Goal: Task Accomplishment & Management: Manage account settings

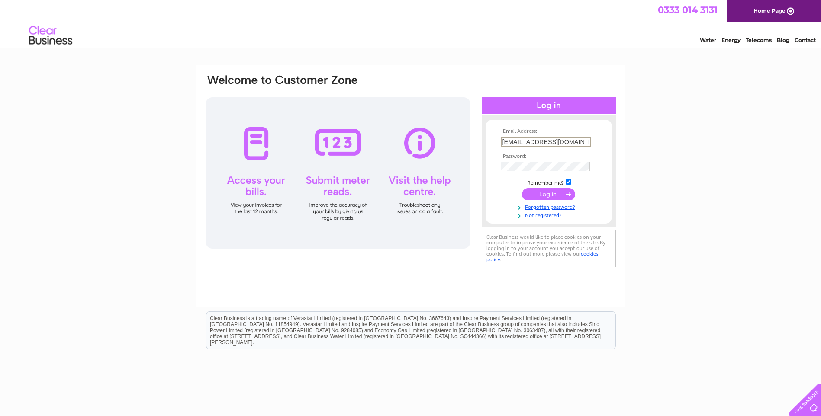
click at [562, 141] on input "[EMAIL_ADDRESS][DOMAIN_NAME]" at bounding box center [546, 142] width 90 height 10
click at [579, 141] on input "gilmertongroceries@hotmail.com" at bounding box center [545, 142] width 89 height 10
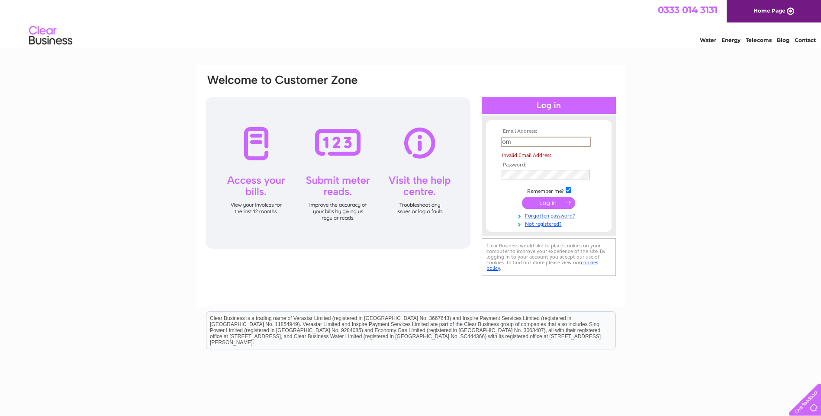
type input "m"
type input "abdulhalalmarket@hotmail.com"
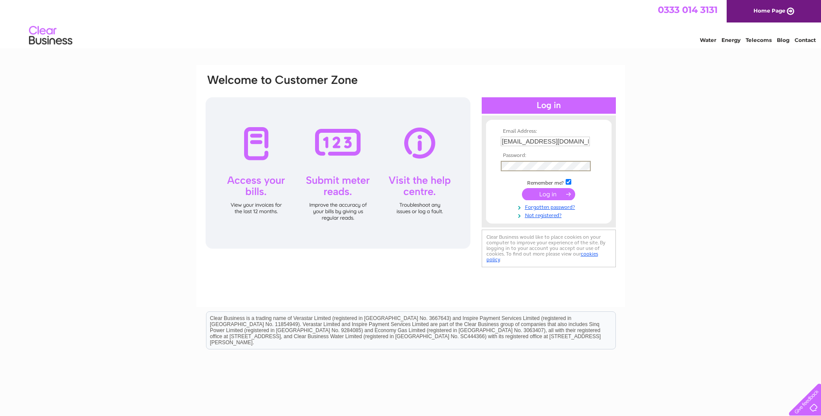
click at [522, 188] on input "submit" at bounding box center [548, 194] width 53 height 12
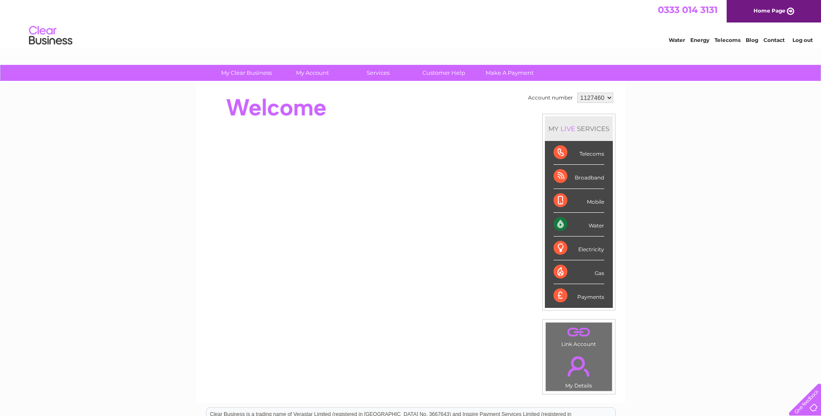
click at [594, 99] on select "1127460" at bounding box center [595, 98] width 36 height 10
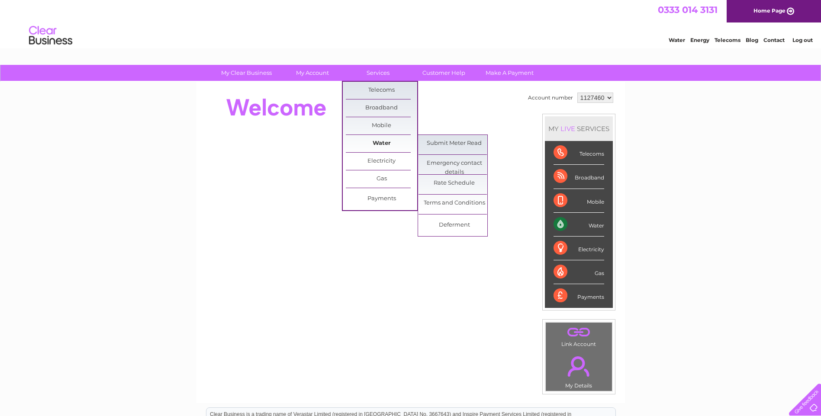
click at [371, 140] on link "Water" at bounding box center [381, 143] width 71 height 17
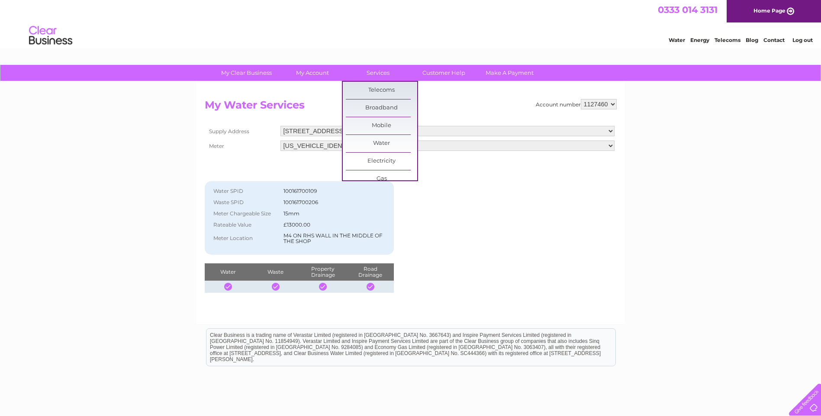
click at [452, 149] on select "06ELSTER18T730533" at bounding box center [447, 146] width 334 height 10
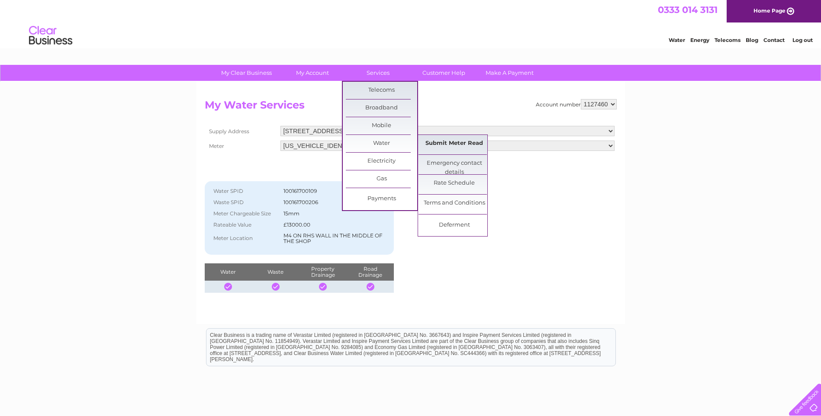
click at [446, 148] on link "Submit Meter Read" at bounding box center [453, 143] width 71 height 17
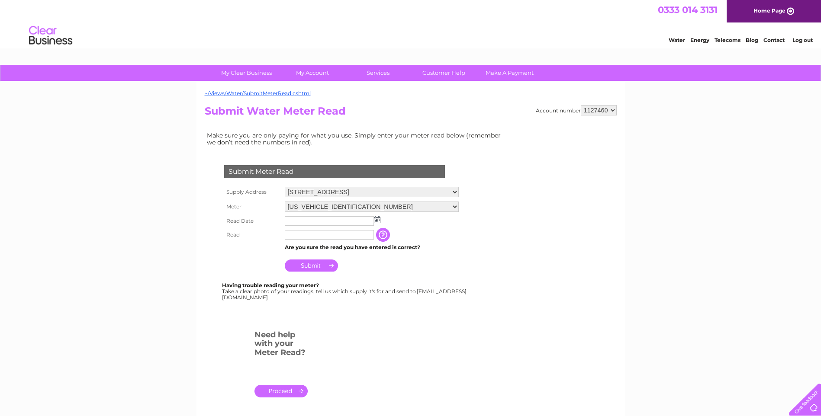
click at [760, 15] on link "Home Page" at bounding box center [774, 11] width 94 height 23
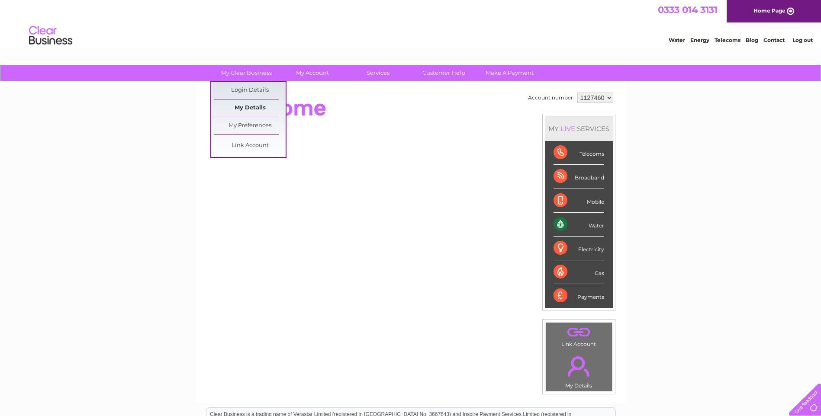
click at [252, 104] on link "My Details" at bounding box center [249, 108] width 71 height 17
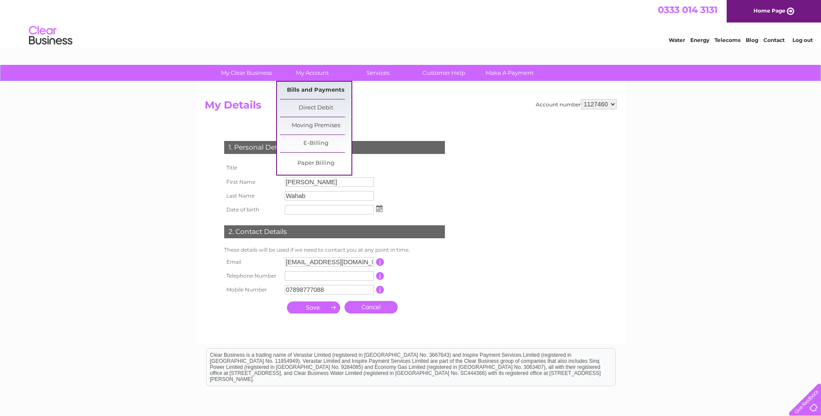
click at [325, 91] on link "Bills and Payments" at bounding box center [315, 90] width 71 height 17
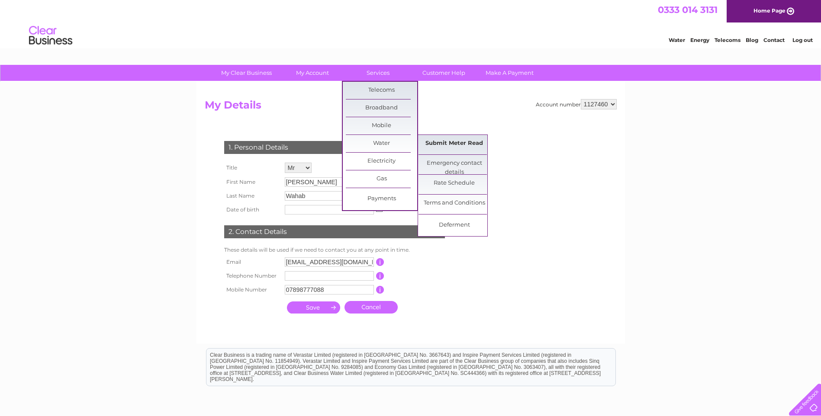
click at [434, 145] on link "Submit Meter Read" at bounding box center [453, 143] width 71 height 17
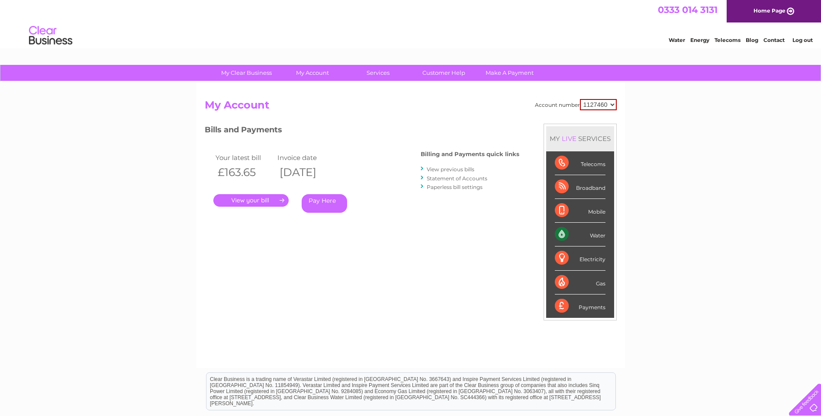
click at [242, 206] on link "." at bounding box center [250, 200] width 75 height 13
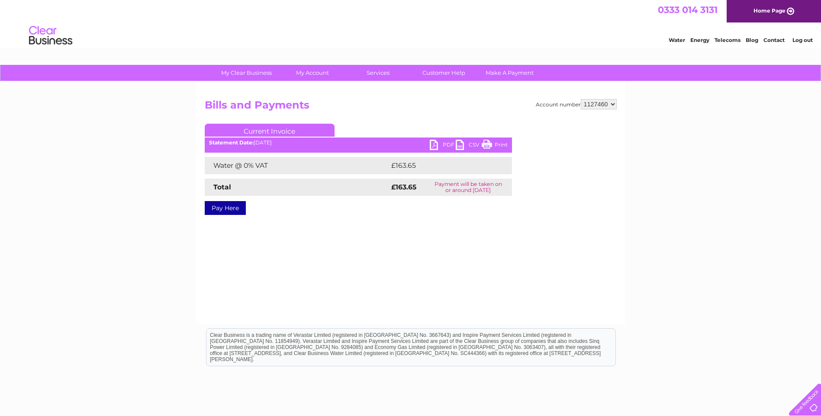
click at [775, 11] on link "Home Page" at bounding box center [774, 11] width 94 height 23
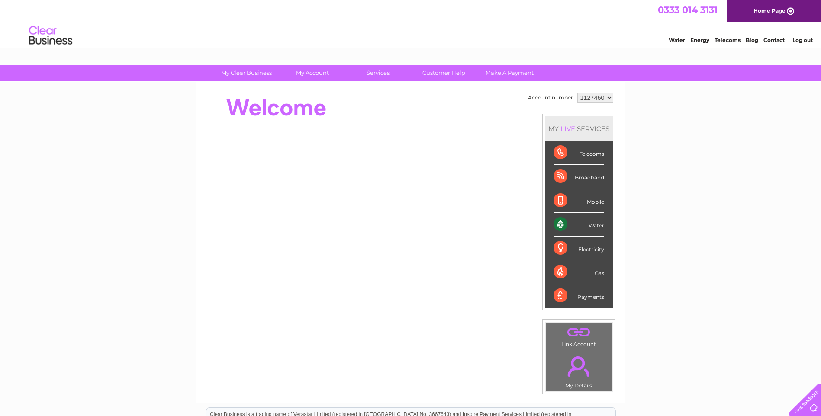
click at [804, 39] on link "Log out" at bounding box center [802, 40] width 20 height 6
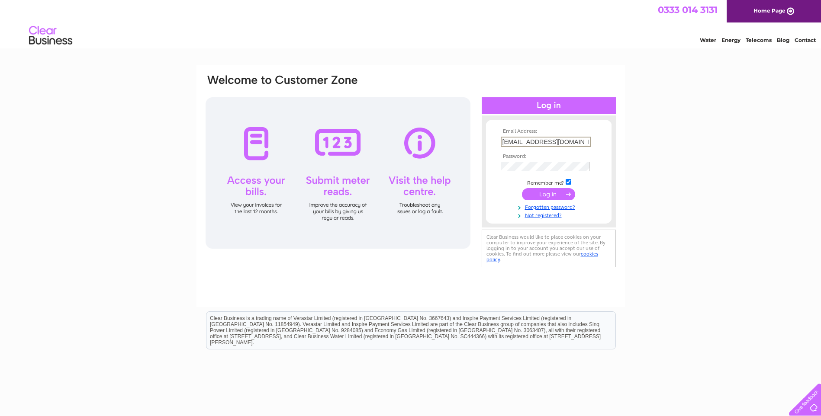
click at [582, 141] on input "gilmertongroceries@hotmail.com" at bounding box center [546, 142] width 90 height 10
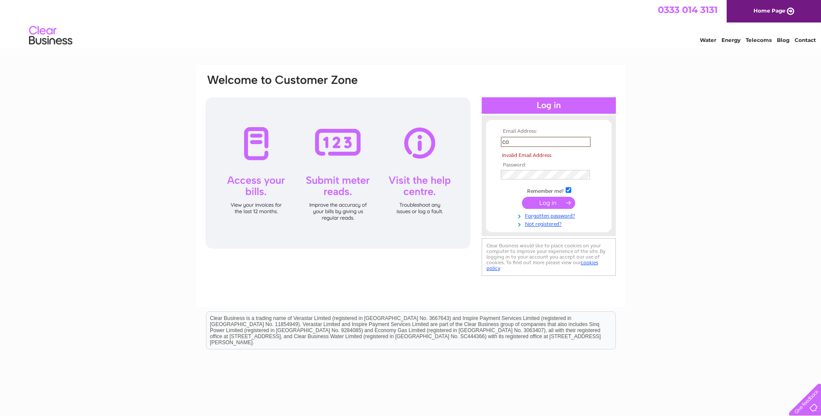
type input "c"
type input "moredunstore@hotmail.com"
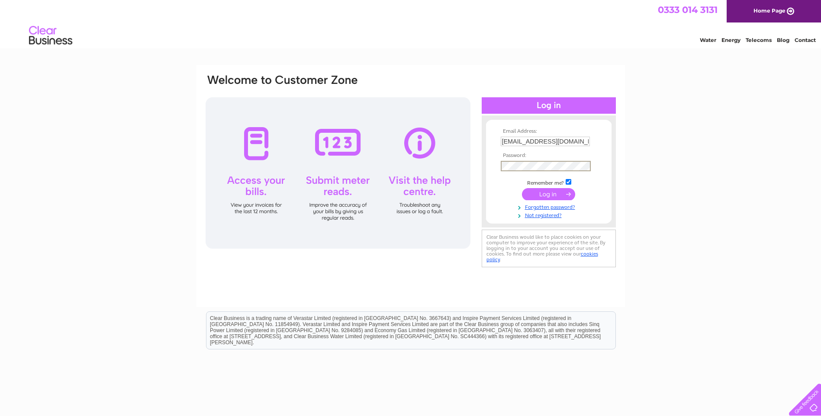
drag, startPoint x: 698, startPoint y: 165, endPoint x: 669, endPoint y: 175, distance: 29.8
click at [698, 165] on div "Email Address: moredunstore@hotmail.com Password: Forgotten password?" at bounding box center [410, 260] width 821 height 390
click at [560, 193] on input "submit" at bounding box center [548, 193] width 53 height 12
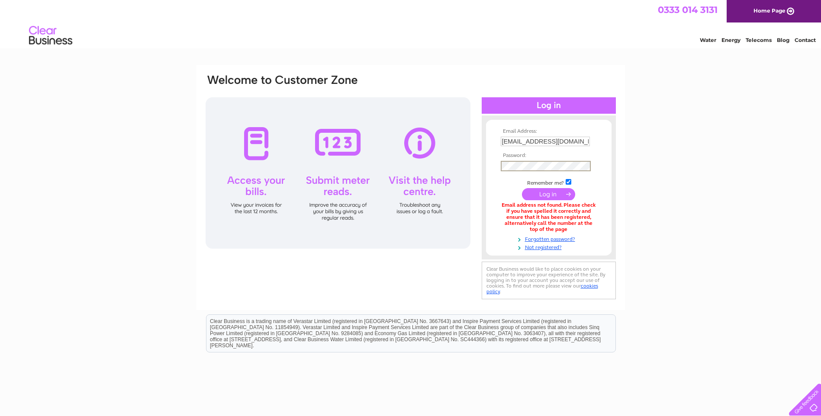
click at [522, 188] on input "submit" at bounding box center [548, 194] width 53 height 12
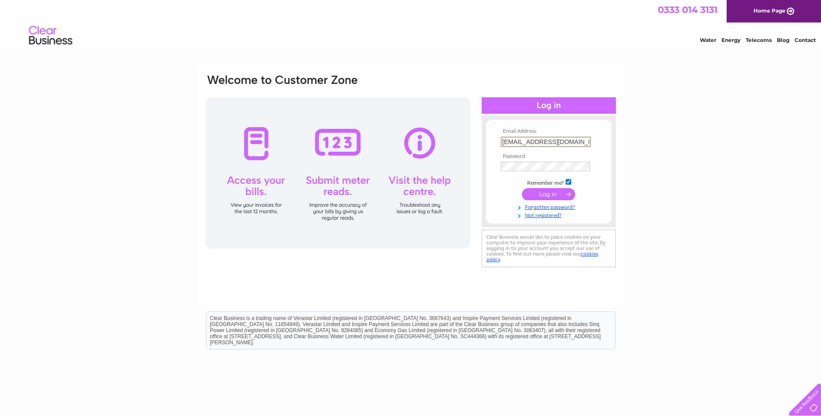
click at [585, 140] on input "gilmertongroceries@hotmail.com" at bounding box center [546, 142] width 90 height 10
click at [589, 138] on input "gilmertongroceries@hotmail.com" at bounding box center [546, 142] width 90 height 10
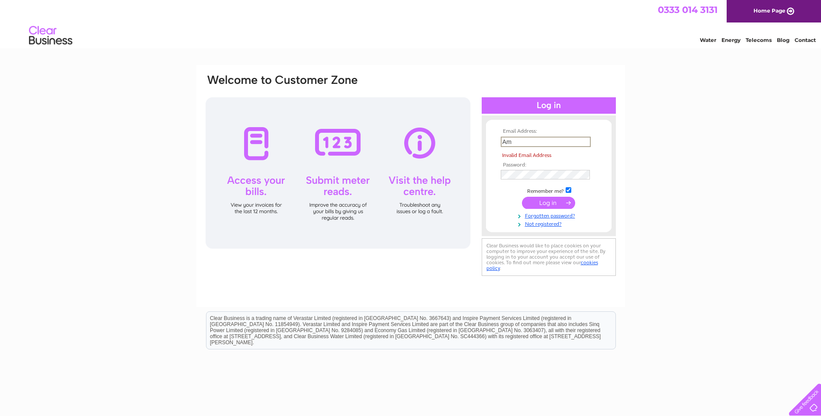
type input "m"
type input "abdulhalalmarket@hotmail.com"
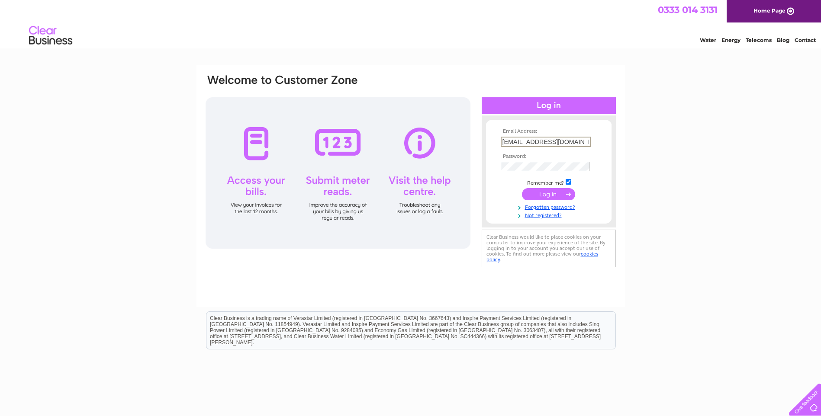
click at [558, 198] on input "submit" at bounding box center [548, 194] width 53 height 12
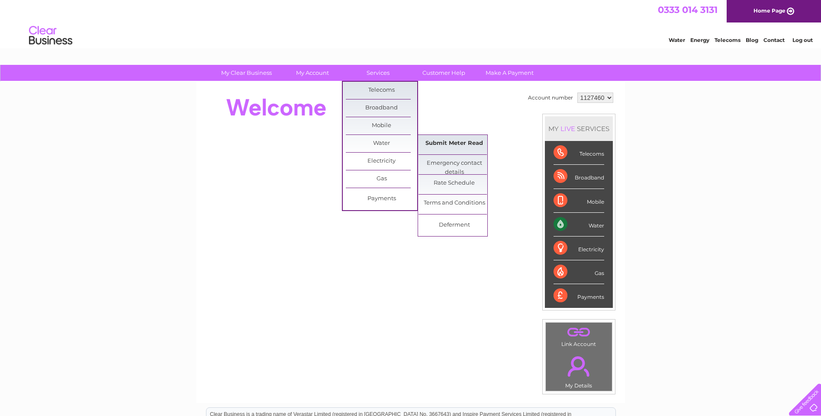
click at [444, 141] on link "Submit Meter Read" at bounding box center [453, 143] width 71 height 17
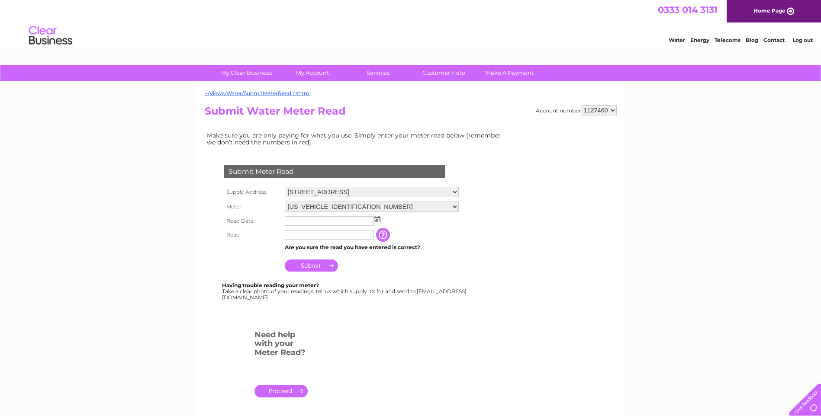
click at [379, 219] on img at bounding box center [377, 219] width 6 height 7
click at [334, 257] on link "3" at bounding box center [334, 258] width 14 height 9
type input "[DATE]"
click at [323, 233] on input "text" at bounding box center [330, 235] width 90 height 10
type input "02134"
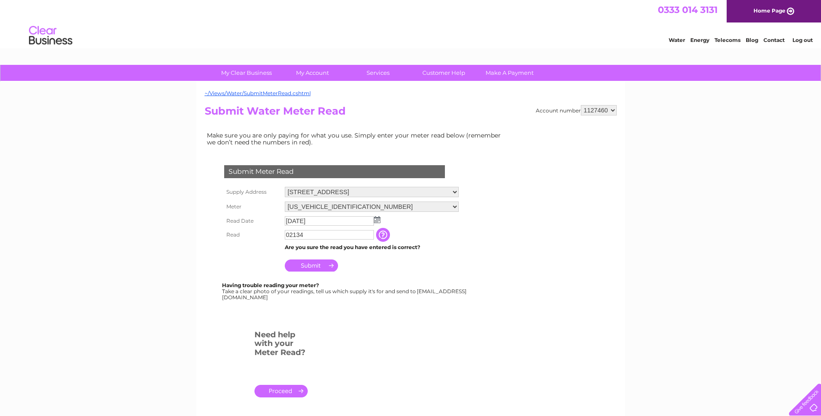
click at [310, 264] on input "Submit" at bounding box center [311, 266] width 53 height 12
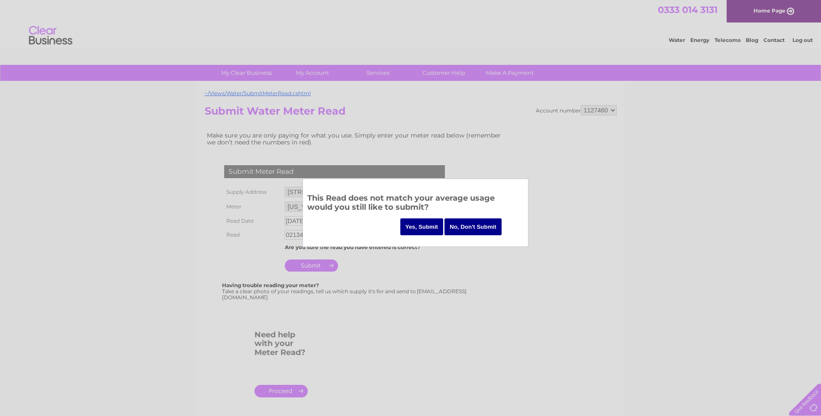
click at [476, 224] on input "No, Don't Submit" at bounding box center [472, 227] width 57 height 17
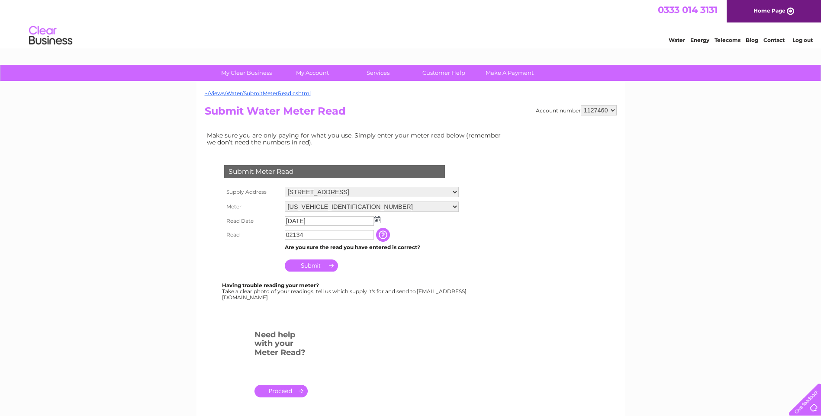
click at [805, 41] on link "Log out" at bounding box center [802, 40] width 20 height 6
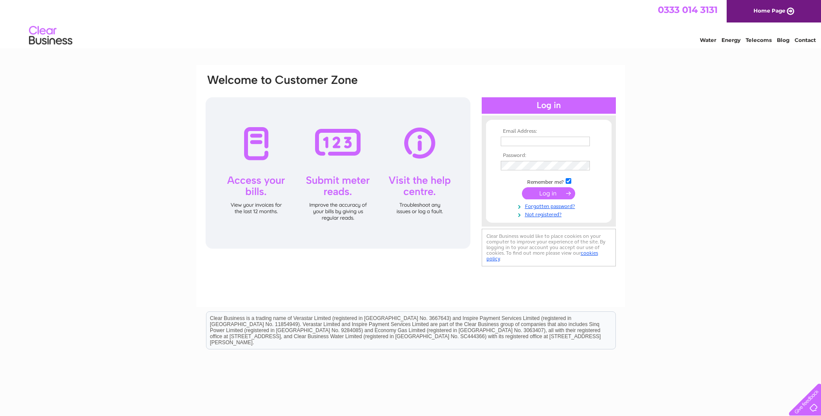
type input "gilmertongroceries@hotmail.com"
click at [584, 141] on input "[EMAIL_ADDRESS][DOMAIN_NAME]" at bounding box center [545, 142] width 89 height 10
click at [715, 158] on div "Email Address: gilmertongroceries@hotmail.com Password:" at bounding box center [410, 260] width 821 height 390
click at [543, 205] on link "Forgotten password?" at bounding box center [550, 206] width 98 height 8
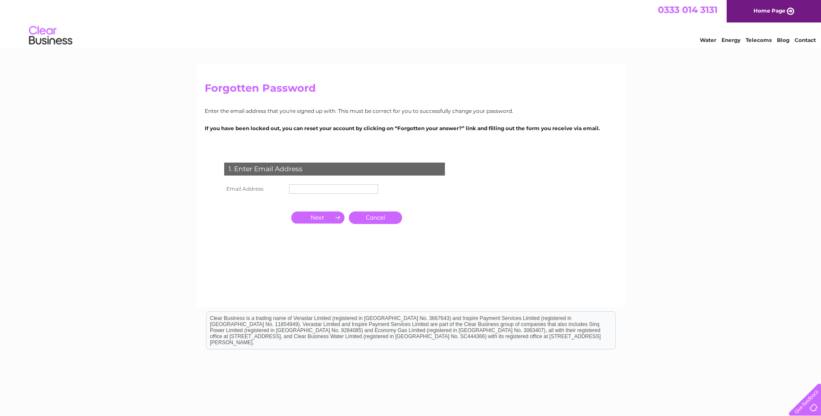
click at [349, 189] on input "text" at bounding box center [333, 189] width 89 height 10
type input "moredunkeystoreltd@hotmail.com"
click at [319, 220] on input "button" at bounding box center [317, 218] width 53 height 12
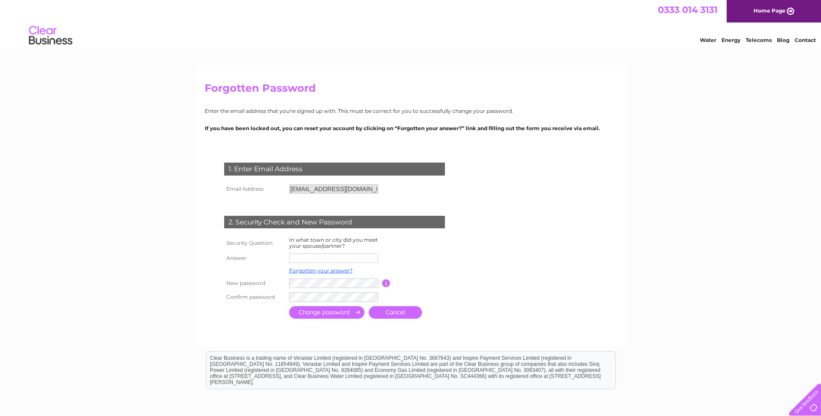
click at [311, 259] on input "text" at bounding box center [333, 259] width 89 height 10
type input "gujranwala"
click at [298, 316] on input "submit" at bounding box center [326, 313] width 75 height 13
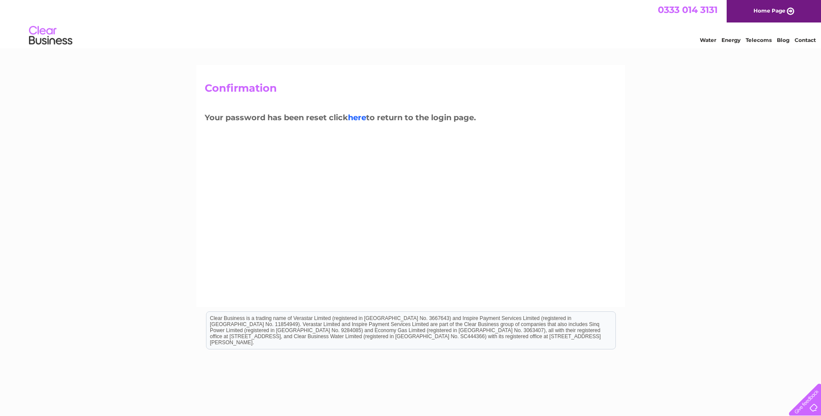
click at [746, 43] on link "here" at bounding box center [759, 39] width 26 height 9
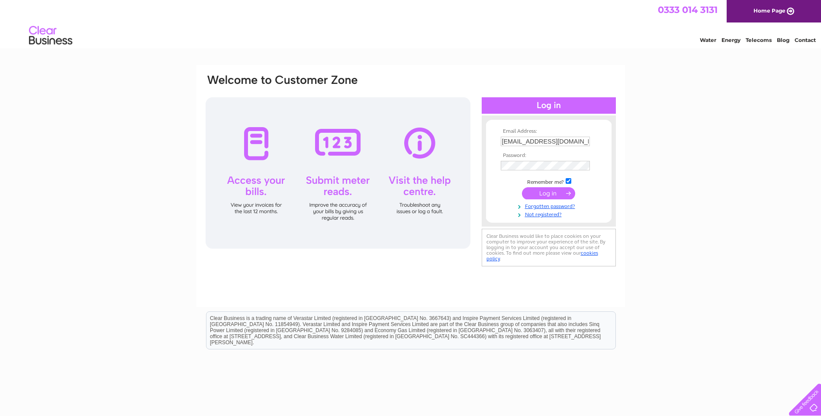
click at [572, 142] on input "[EMAIL_ADDRESS][DOMAIN_NAME]" at bounding box center [545, 142] width 89 height 10
drag, startPoint x: 585, startPoint y: 141, endPoint x: 486, endPoint y: 141, distance: 99.1
click at [486, 141] on form "Email Address: [EMAIL_ADDRESS][DOMAIN_NAME] Password: Forgotten password?" at bounding box center [548, 174] width 125 height 90
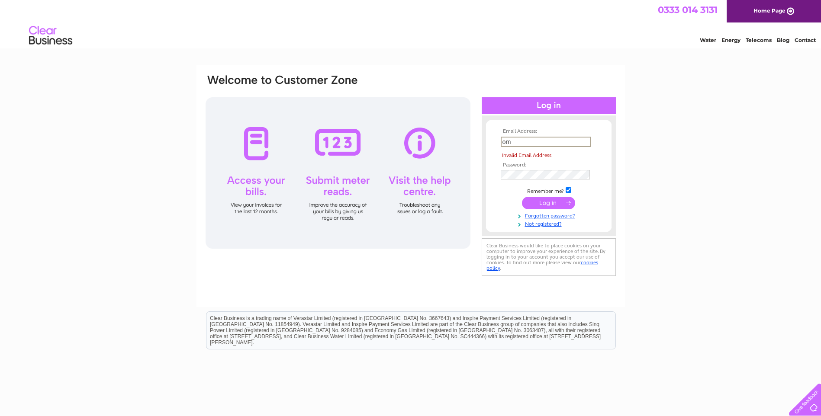
type input "m"
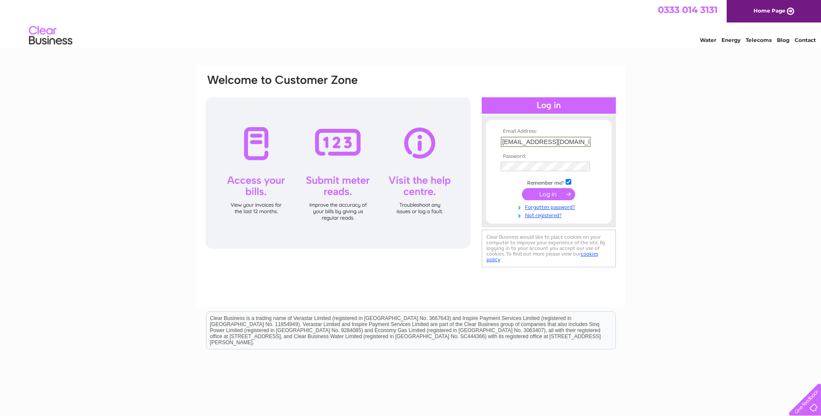
type input "[EMAIL_ADDRESS][DOMAIN_NAME]"
click at [522, 188] on input "submit" at bounding box center [548, 194] width 53 height 12
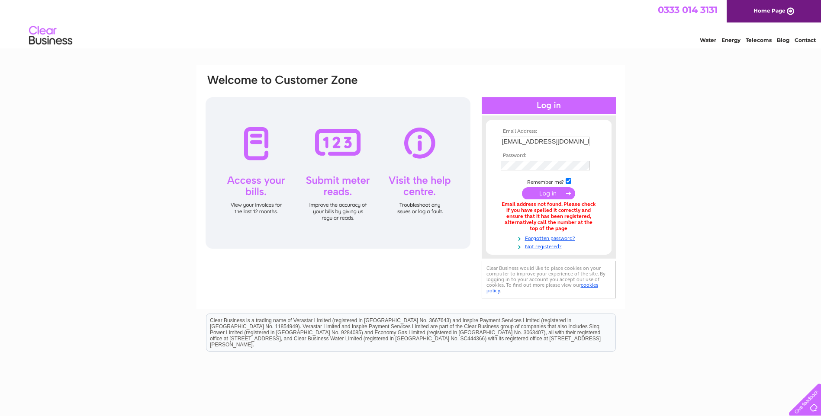
click at [527, 142] on input "moredunstore@hotmail.com" at bounding box center [545, 142] width 89 height 10
drag, startPoint x: 582, startPoint y: 140, endPoint x: 468, endPoint y: 139, distance: 114.2
click at [777, 43] on div "Email Address: moredunstore@hotmail.com Password:" at bounding box center [783, 39] width 13 height 9
type input "moredunkeystoreltd@hotmail.com"
click at [522, 188] on input "submit" at bounding box center [548, 194] width 53 height 12
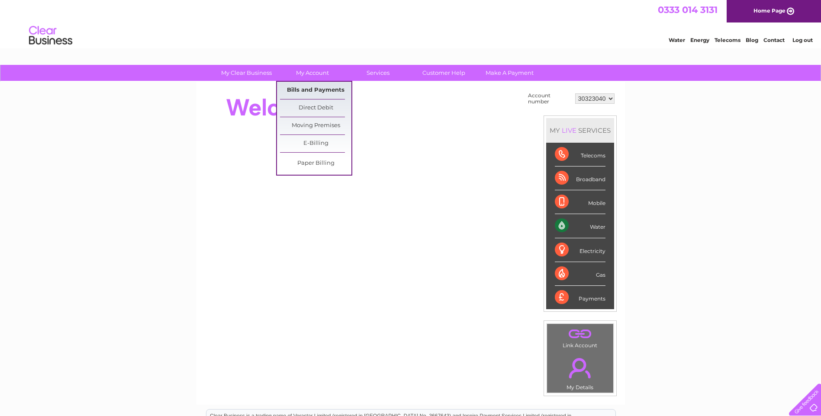
click at [317, 89] on link "Bills and Payments" at bounding box center [315, 90] width 71 height 17
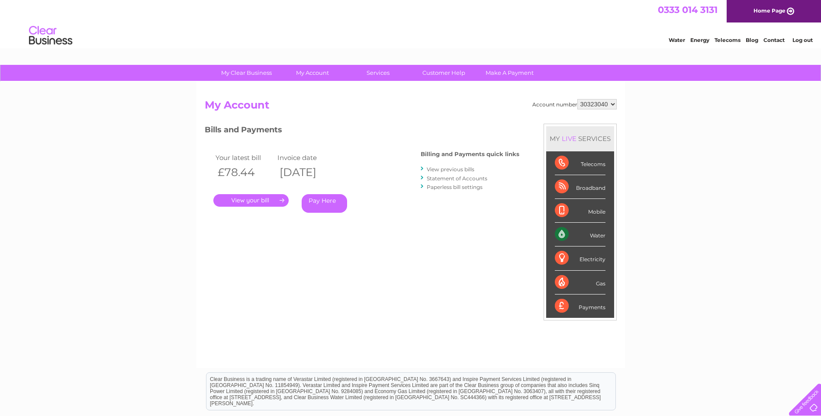
click at [250, 203] on link "." at bounding box center [250, 200] width 75 height 13
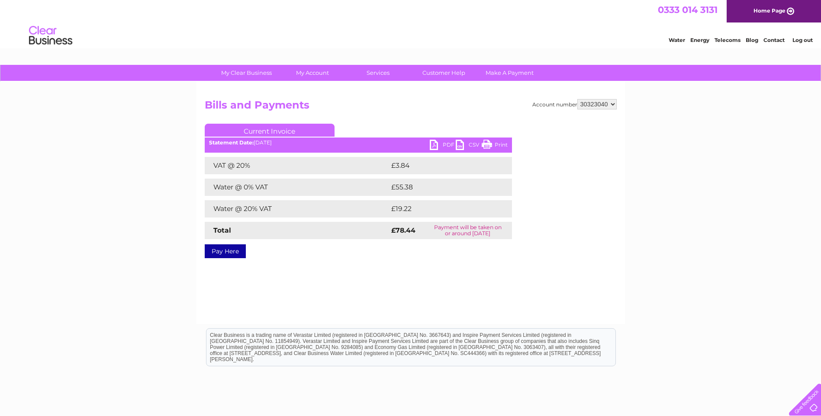
click at [447, 146] on link "PDF" at bounding box center [443, 146] width 26 height 13
drag, startPoint x: 810, startPoint y: 42, endPoint x: 795, endPoint y: 37, distance: 16.2
click at [810, 42] on link "Log out" at bounding box center [802, 40] width 20 height 6
